Goal: Task Accomplishment & Management: Manage account settings

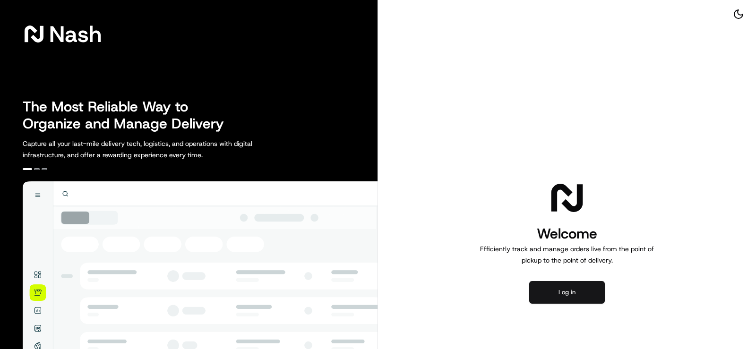
click at [570, 289] on button "Log in" at bounding box center [567, 292] width 76 height 23
